Goal: Information Seeking & Learning: Check status

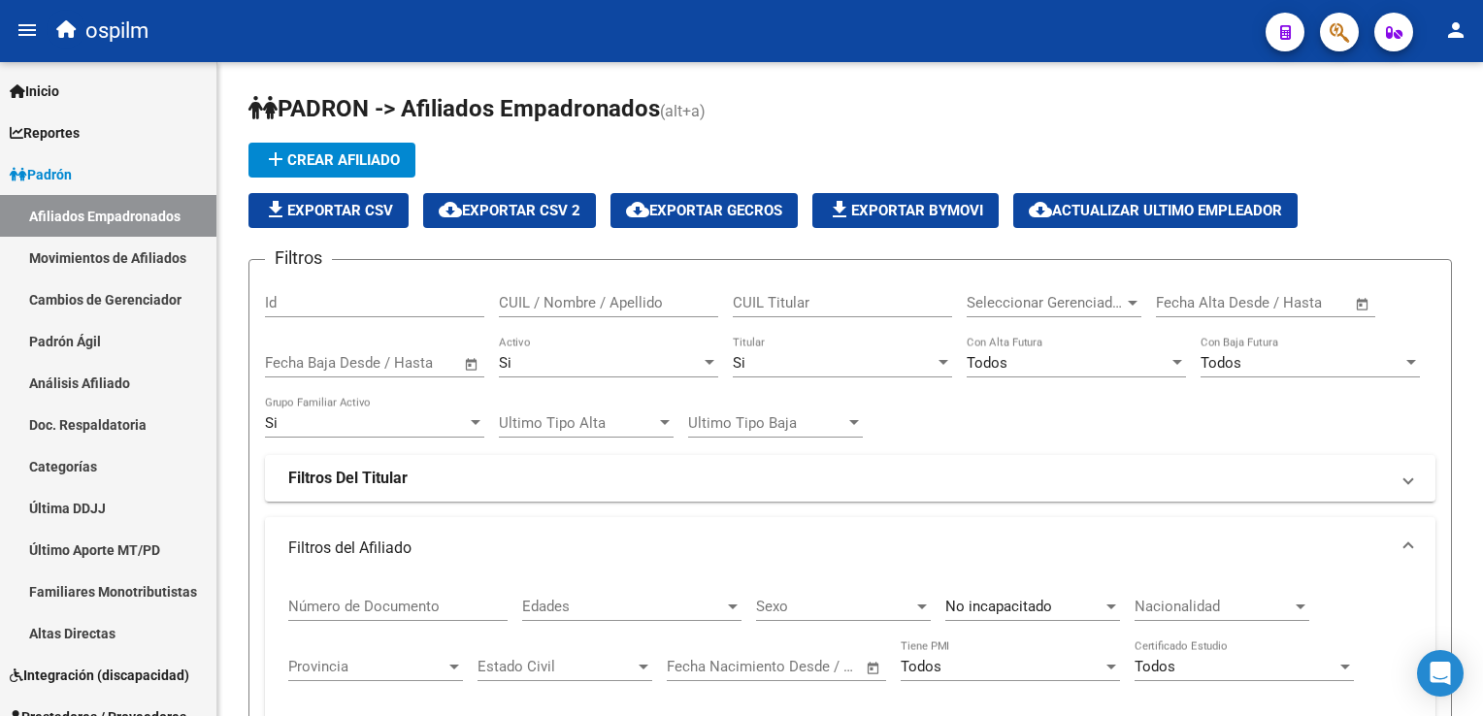
scroll to position [1169, 0]
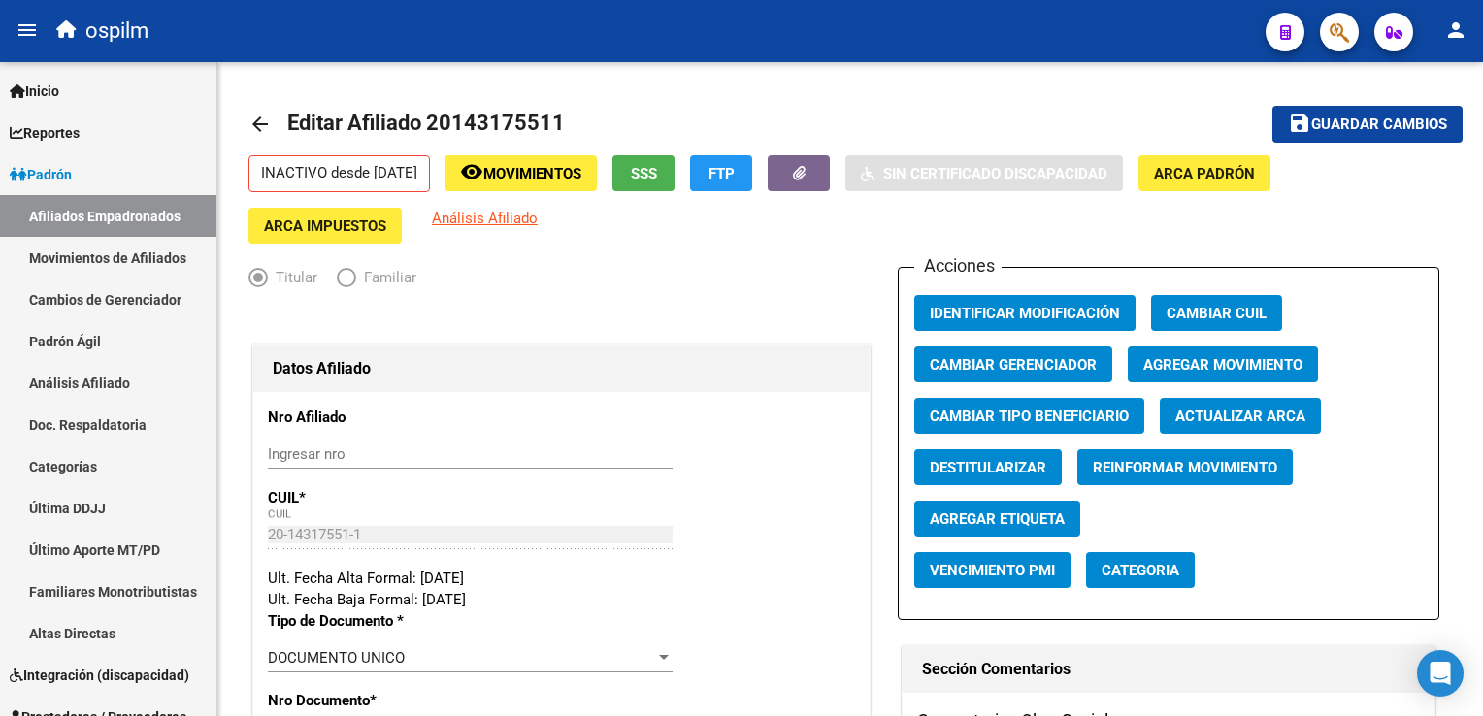
click at [1348, 29] on icon "button" at bounding box center [1339, 32] width 19 height 22
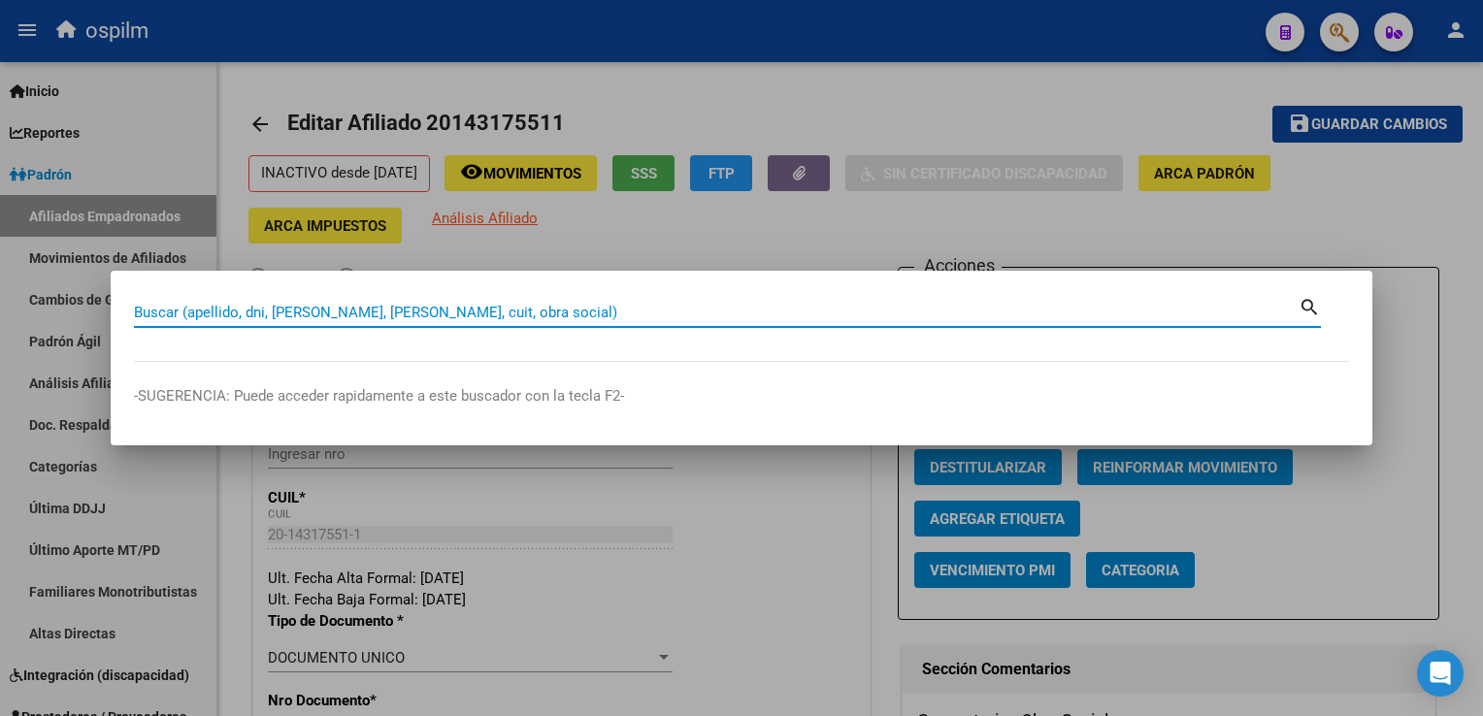
paste input "20566672732"
type input "20566672732"
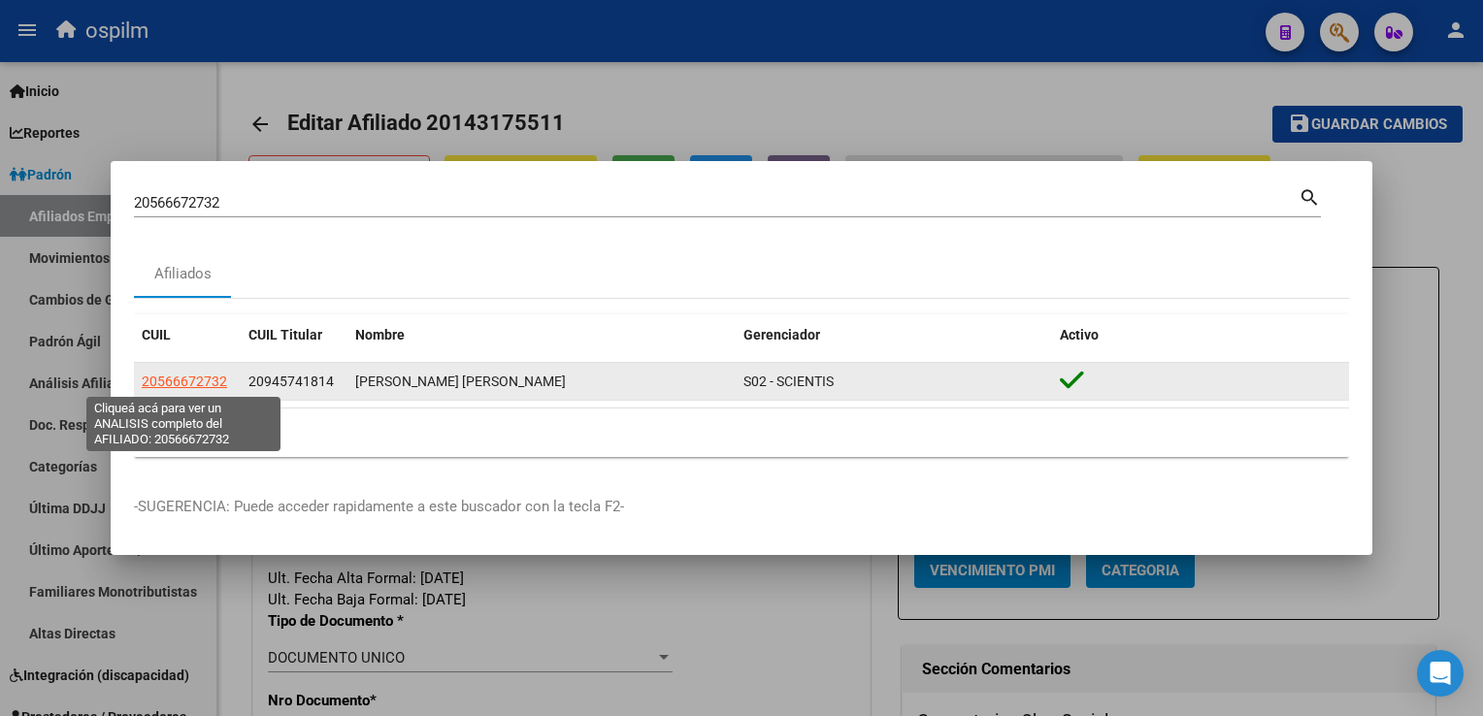
click at [201, 385] on span "20566672732" at bounding box center [184, 382] width 85 height 16
type textarea "20566672732"
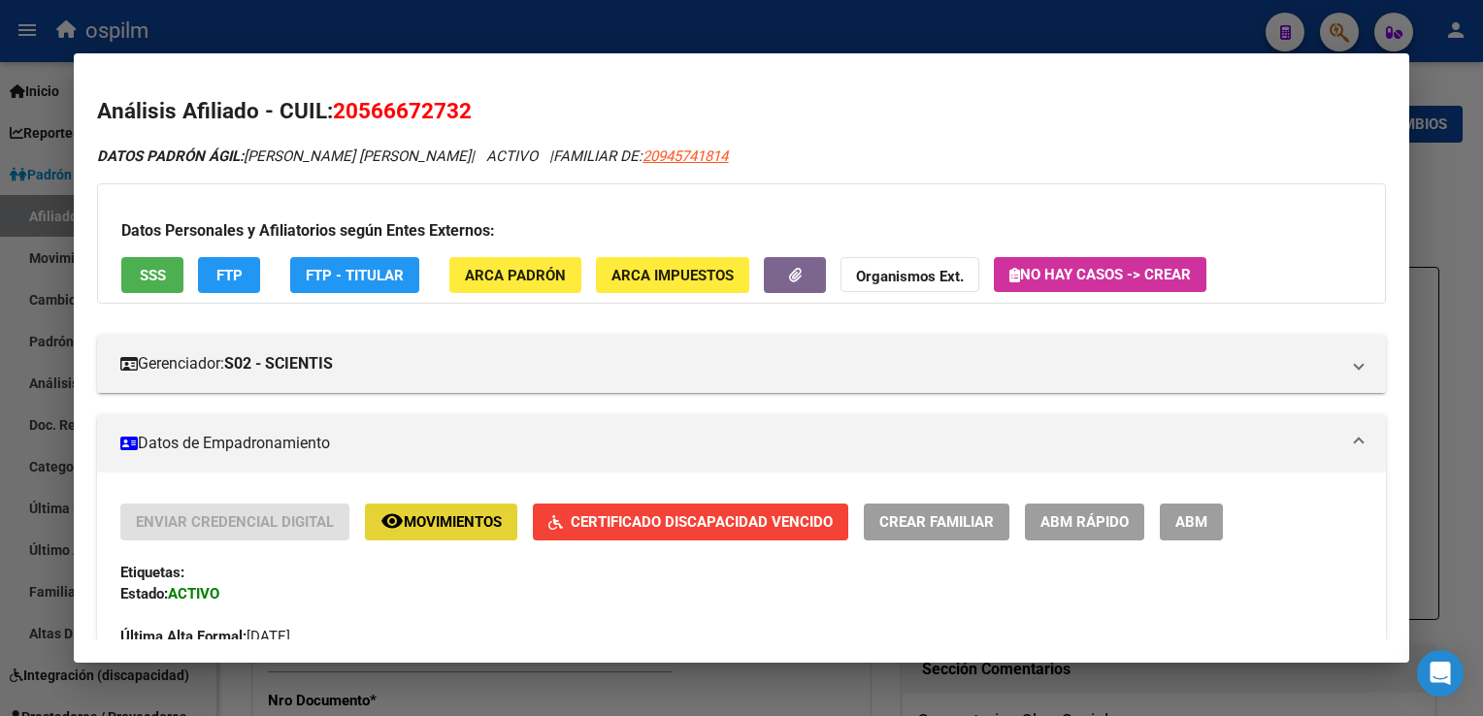
click at [431, 515] on span "Movimientos" at bounding box center [453, 523] width 98 height 17
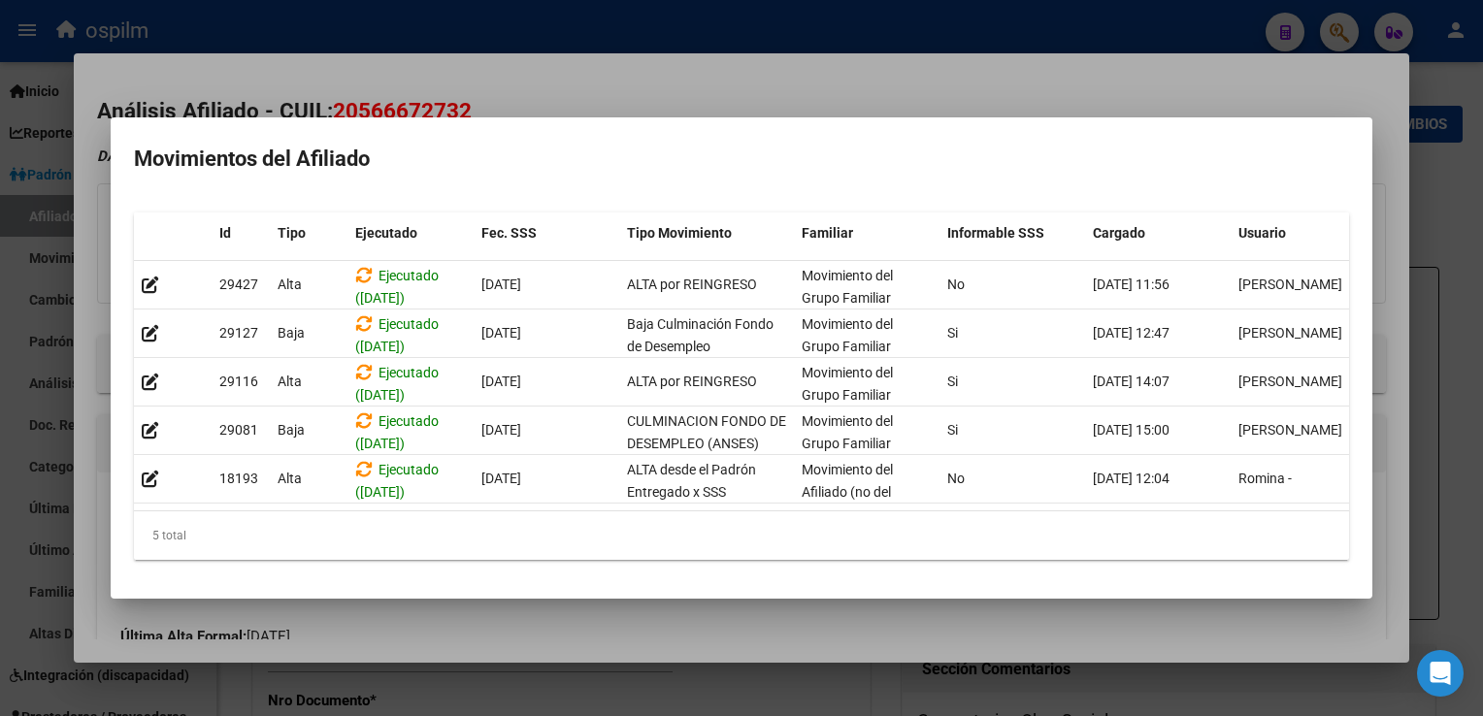
click at [695, 83] on div at bounding box center [741, 358] width 1483 height 716
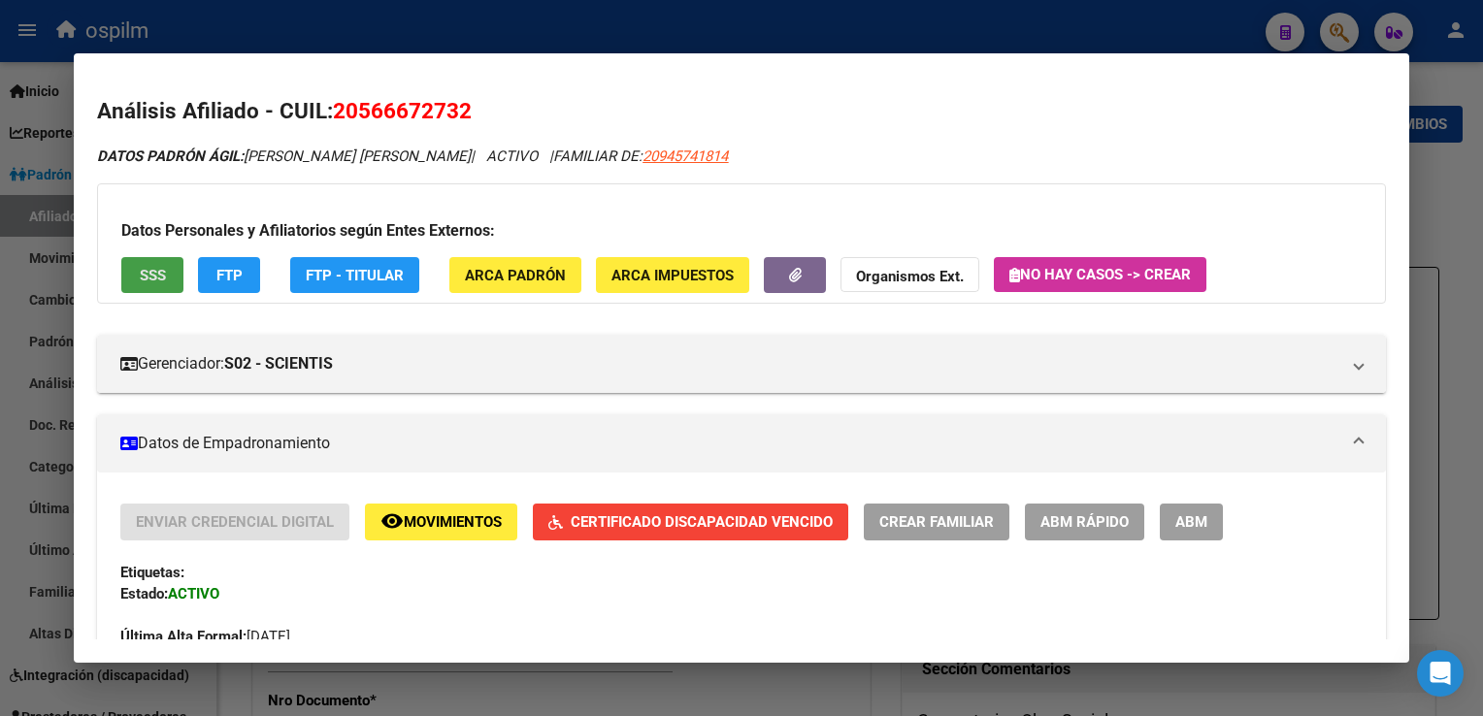
click at [157, 274] on span "SSS" at bounding box center [153, 275] width 26 height 17
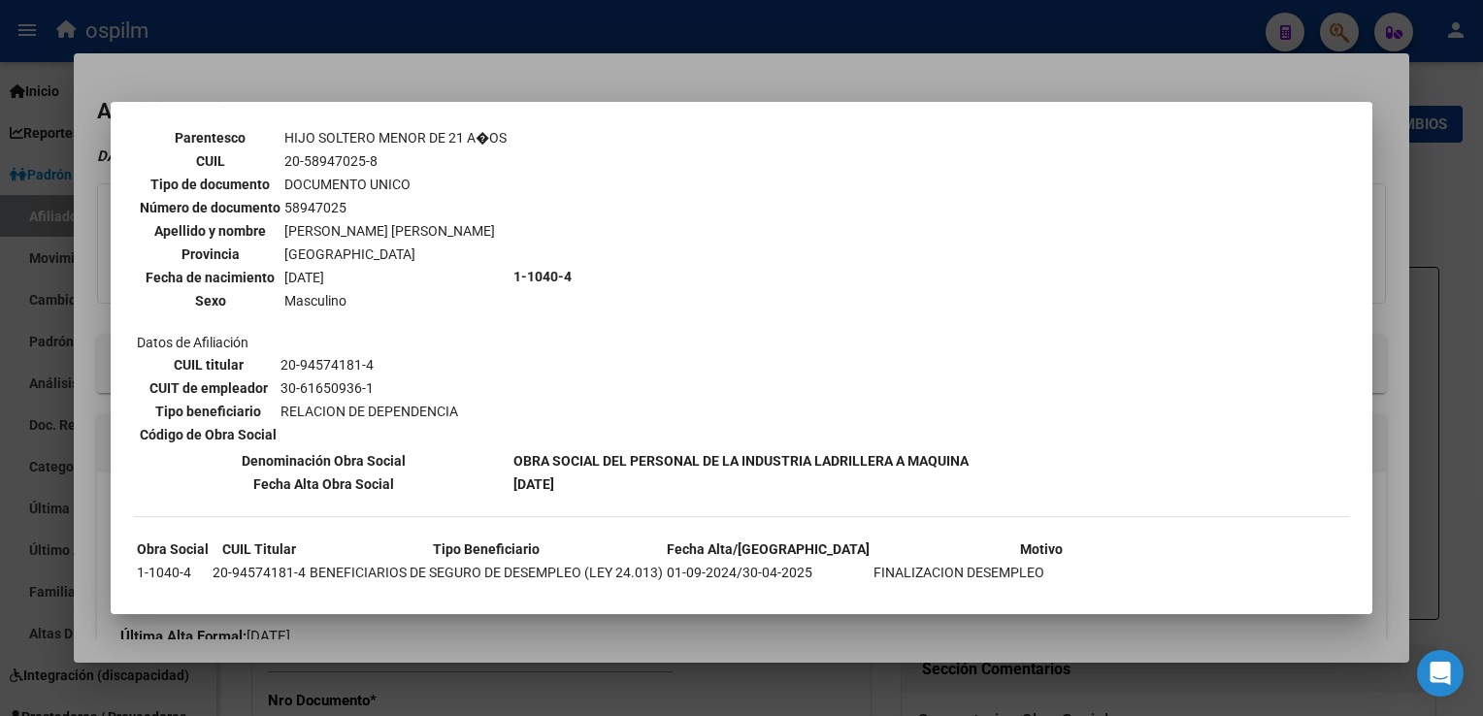
scroll to position [1290, 0]
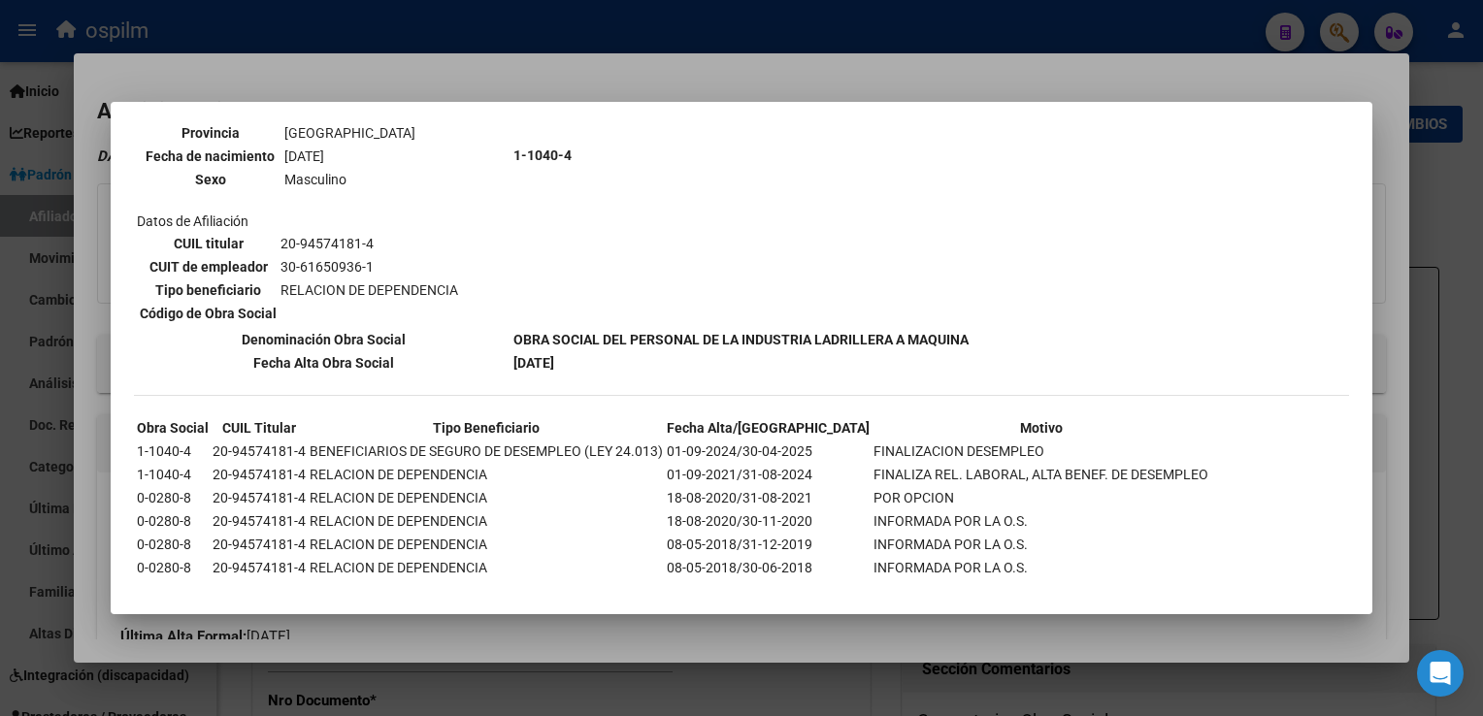
click at [671, 78] on div at bounding box center [741, 358] width 1483 height 716
